Goal: Task Accomplishment & Management: Manage account settings

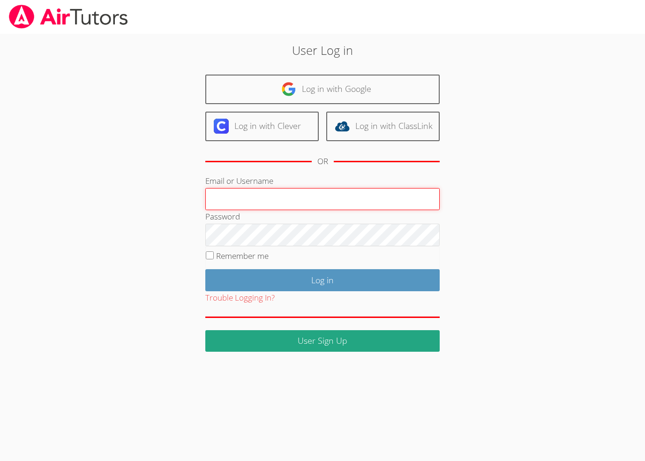
type input "[EMAIL_ADDRESS][DOMAIN_NAME]"
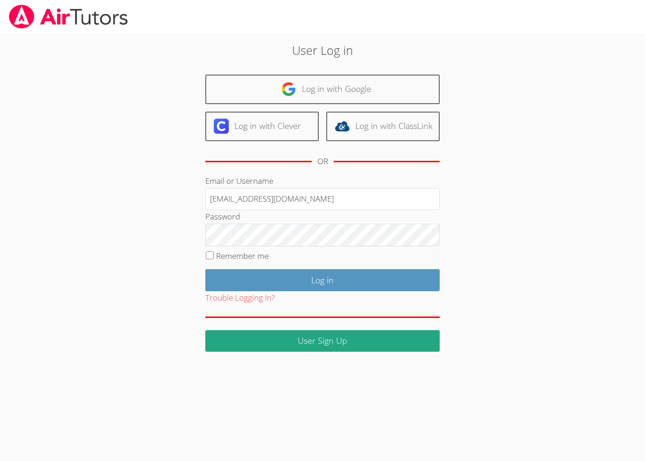
click at [381, 283] on input "Log in" at bounding box center [322, 280] width 234 height 22
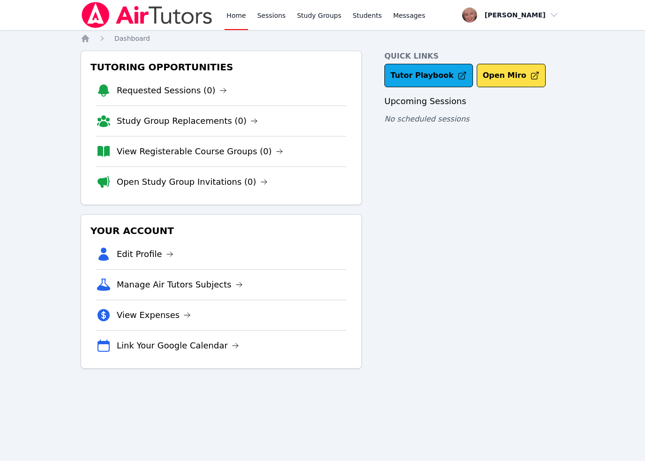
click at [323, 17] on link "Study Groups" at bounding box center [319, 15] width 48 height 30
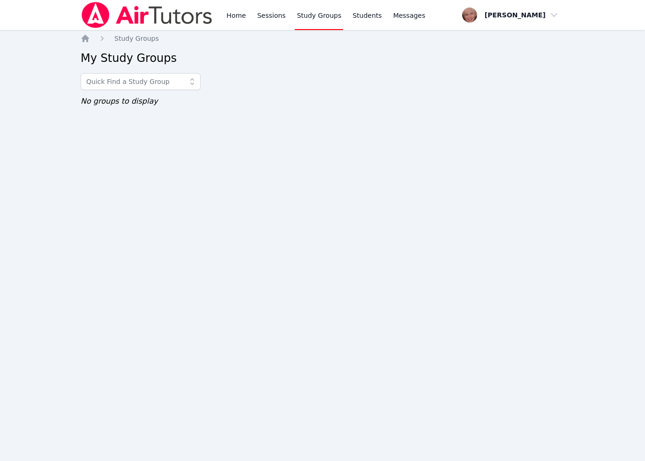
click at [193, 83] on icon at bounding box center [191, 81] width 9 height 9
click at [274, 20] on link "Sessions" at bounding box center [271, 15] width 32 height 30
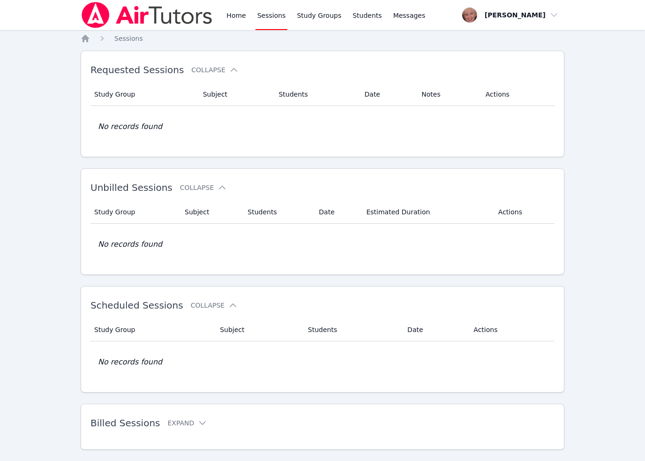
click at [409, 15] on span "Messages" at bounding box center [409, 15] width 32 height 9
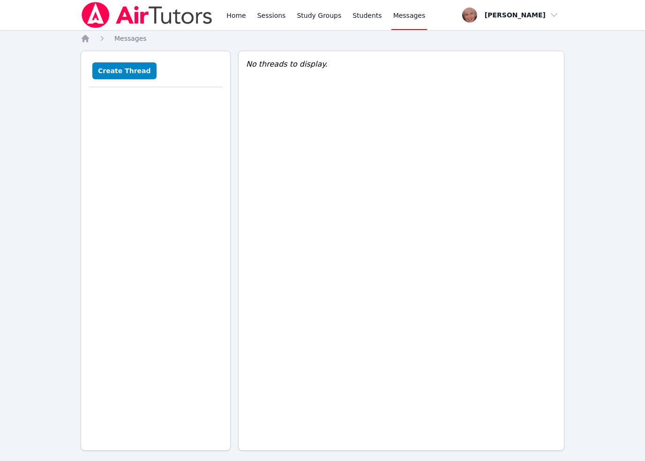
click at [366, 14] on link "Students" at bounding box center [367, 15] width 33 height 30
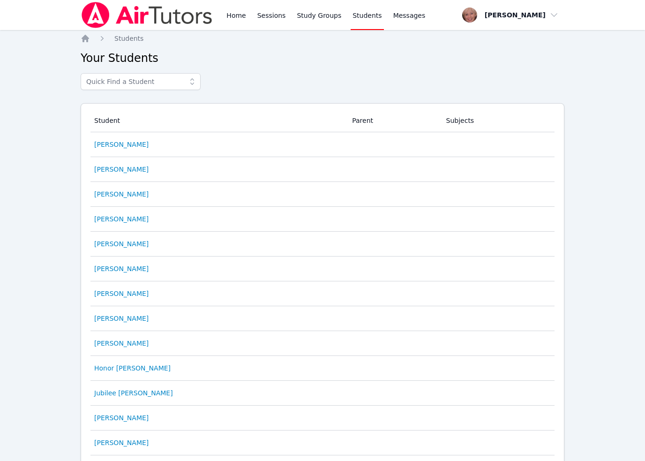
click at [476, 119] on th "Subjects" at bounding box center [498, 120] width 114 height 23
click at [323, 14] on link "Study Groups" at bounding box center [319, 15] width 48 height 30
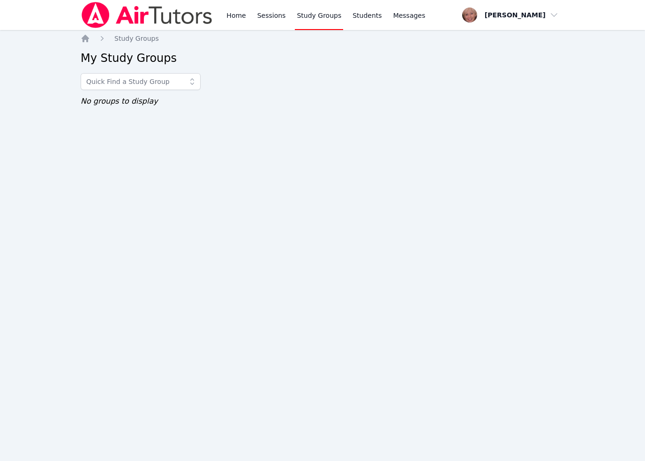
click at [273, 14] on link "Sessions" at bounding box center [271, 15] width 32 height 30
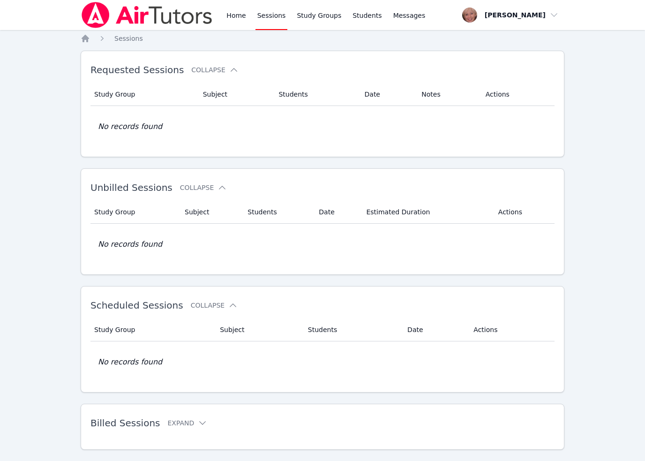
click at [239, 15] on link "Home" at bounding box center [235, 15] width 23 height 30
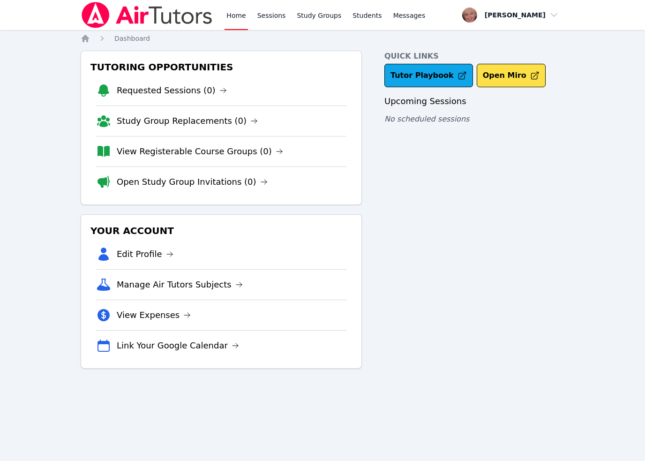
click at [176, 255] on li "Edit Profile" at bounding box center [221, 254] width 250 height 30
click at [148, 254] on link "Edit Profile" at bounding box center [145, 253] width 57 height 13
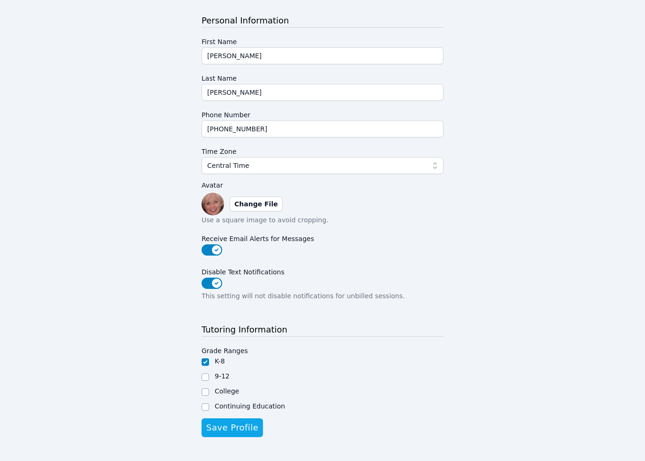
scroll to position [120, 0]
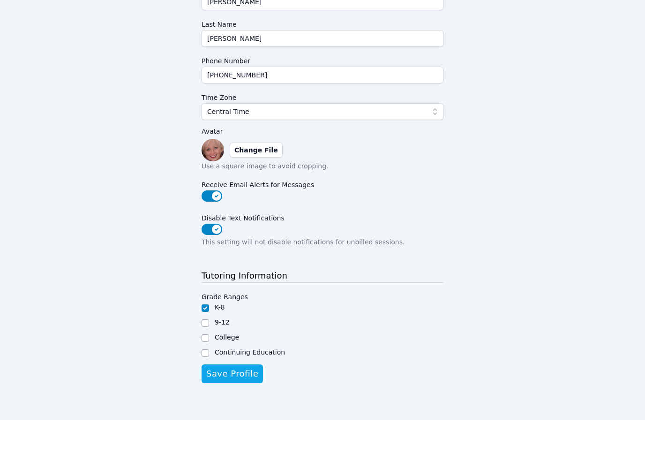
click at [254, 408] on span "Save Profile" at bounding box center [232, 414] width 52 height 13
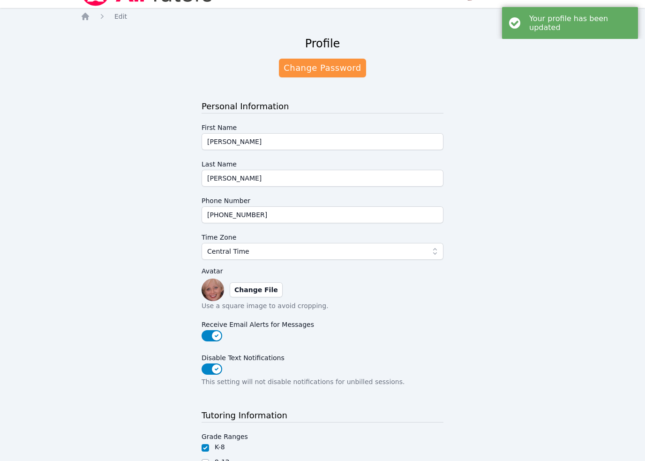
scroll to position [0, 0]
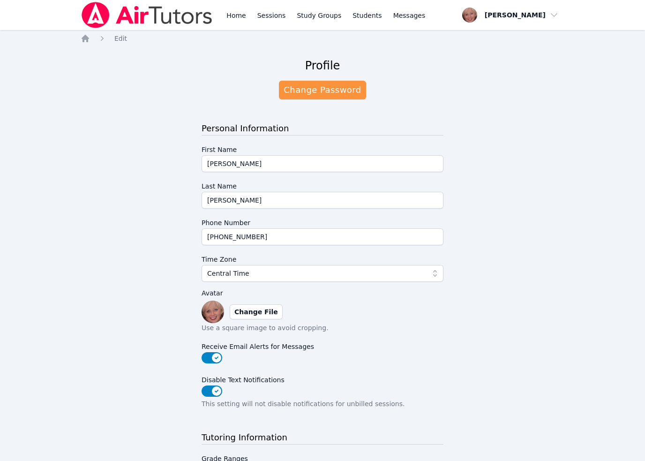
click at [237, 11] on link "Home" at bounding box center [235, 15] width 23 height 30
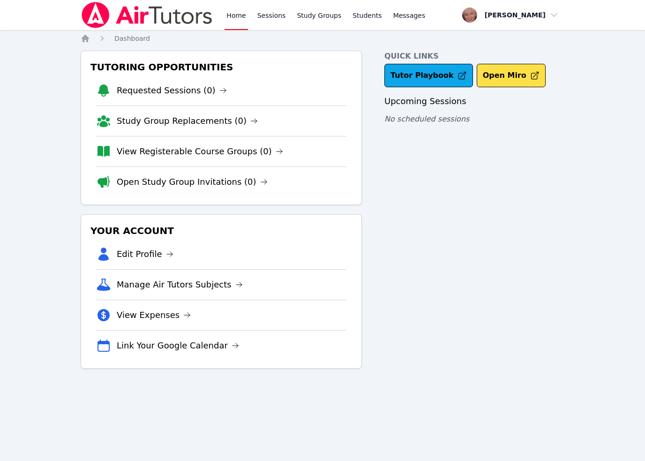
click at [235, 283] on icon at bounding box center [238, 284] width 7 height 7
click at [202, 316] on li "View Expenses" at bounding box center [221, 314] width 250 height 30
click at [180, 320] on link "View Expenses" at bounding box center [154, 314] width 74 height 13
click at [221, 345] on link "Link Your Google Calendar" at bounding box center [178, 345] width 122 height 13
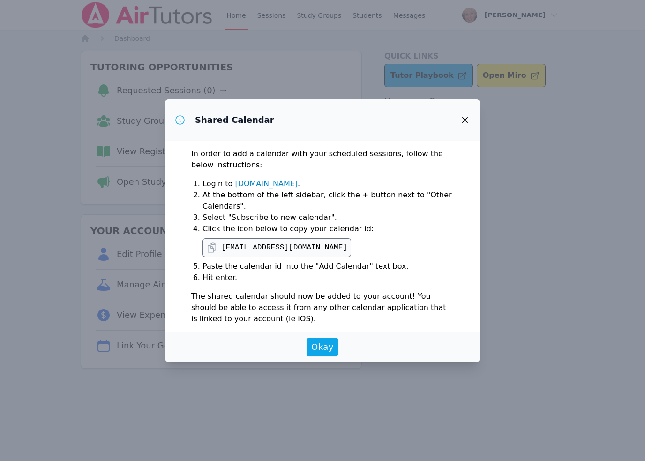
click at [294, 182] on link "[DOMAIN_NAME]" at bounding box center [266, 183] width 63 height 9
